Goal: Task Accomplishment & Management: Manage account settings

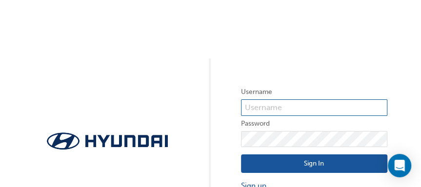
click at [271, 104] on input "text" at bounding box center [314, 108] width 146 height 17
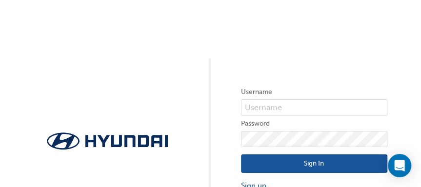
click at [195, 105] on div "Username Password Sign In Sign up Forgot your password? Got an account verifica…" at bounding box center [210, 119] width 421 height 239
click at [274, 98] on form "Username Password Sign In Sign up Forgot your password? Got an account verifica…" at bounding box center [314, 149] width 146 height 127
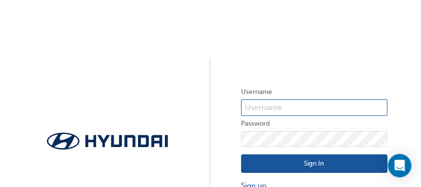
click at [272, 104] on input "text" at bounding box center [314, 108] width 146 height 17
type input "[EMAIL_ADDRESS][DOMAIN_NAME]"
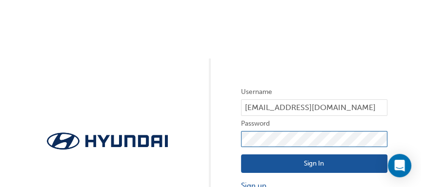
click button "Sign In" at bounding box center [314, 164] width 146 height 19
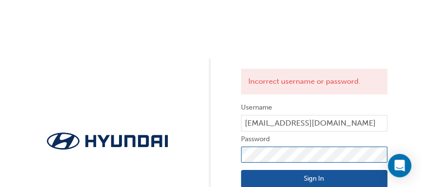
click at [174, 154] on div "Incorrect username or password. Username [PERSON_NAME][EMAIL_ADDRESS][DOMAIN_NA…" at bounding box center [210, 119] width 421 height 239
click button "Sign In" at bounding box center [314, 179] width 146 height 19
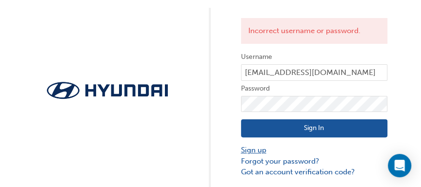
scroll to position [52, 0]
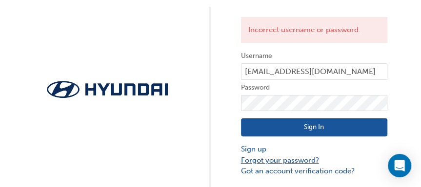
click at [275, 162] on link "Forgot your password?" at bounding box center [314, 160] width 146 height 11
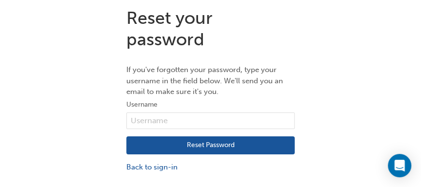
scroll to position [21, 0]
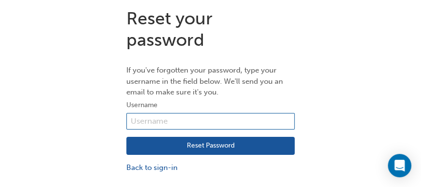
click at [187, 121] on input "text" at bounding box center [210, 121] width 168 height 17
type input "[EMAIL_ADDRESS][DOMAIN_NAME]"
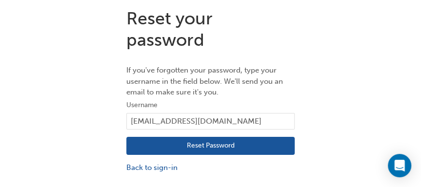
click at [194, 149] on button "Reset Password" at bounding box center [210, 146] width 168 height 19
